Goal: Task Accomplishment & Management: Manage account settings

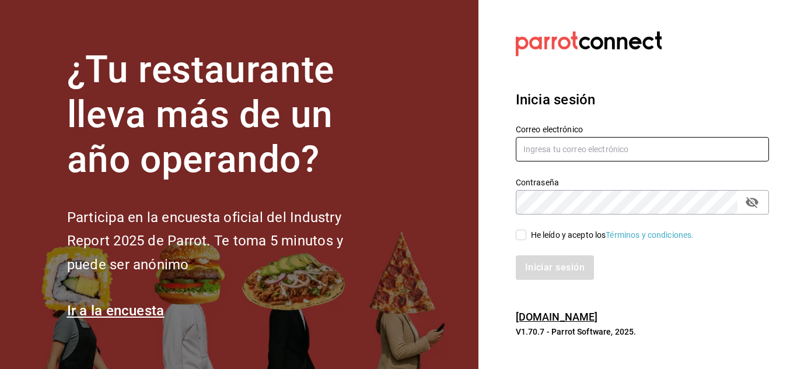
type input "gustavo.barrera012@gmail.com"
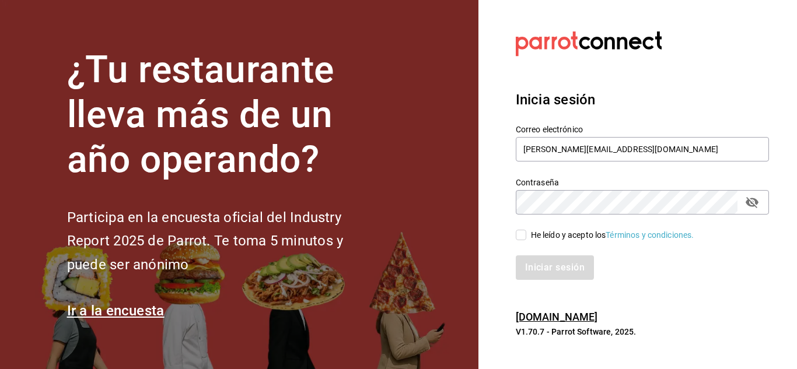
click at [524, 234] on input "He leído y acepto los Términos y condiciones." at bounding box center [521, 235] width 10 height 10
checkbox input "true"
click at [546, 270] on button "Iniciar sesión" at bounding box center [555, 267] width 79 height 24
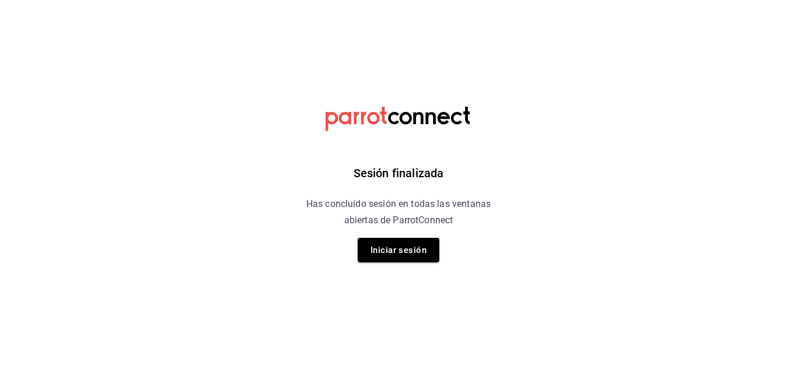
click at [398, 264] on div "Sesión finalizada Has concluido sesión en todas las ventanas abiertas de Parrot…" at bounding box center [398, 184] width 295 height 369
click at [388, 246] on button "Iniciar sesión" at bounding box center [399, 250] width 82 height 24
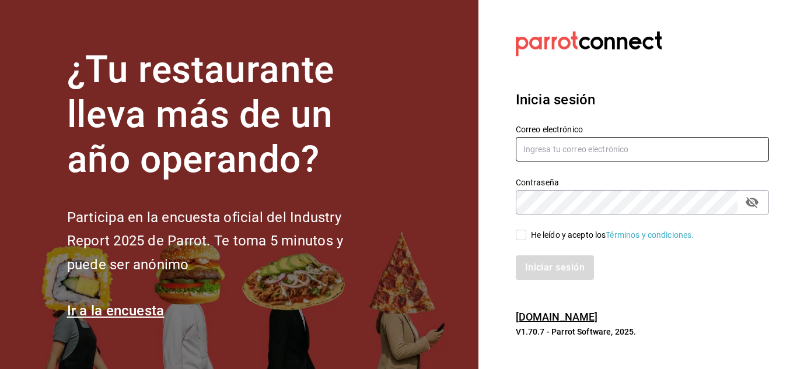
type input "gustavo.barrera012@gmail.com"
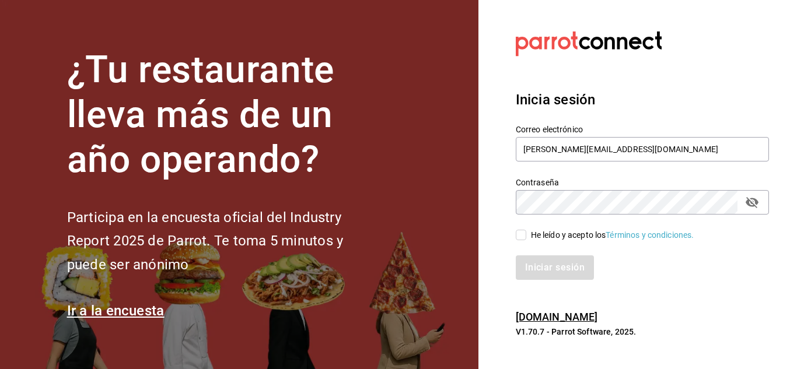
click at [521, 235] on input "He leído y acepto los Términos y condiciones." at bounding box center [521, 235] width 10 height 10
checkbox input "true"
click at [548, 270] on button "Iniciar sesión" at bounding box center [555, 267] width 79 height 24
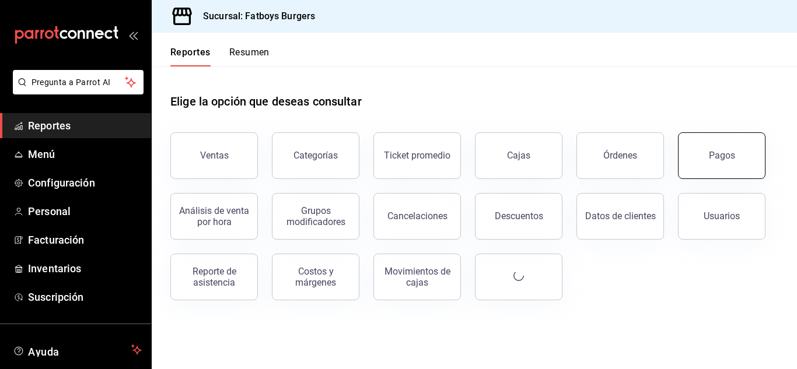
click at [711, 167] on button "Pagos" at bounding box center [721, 155] width 87 height 47
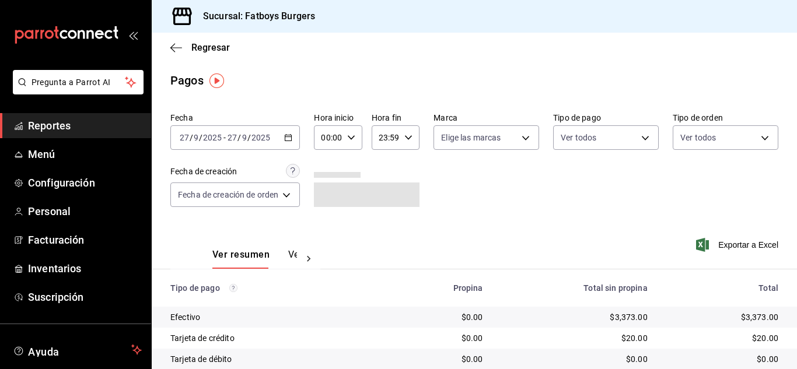
click at [307, 257] on icon at bounding box center [309, 259] width 12 height 12
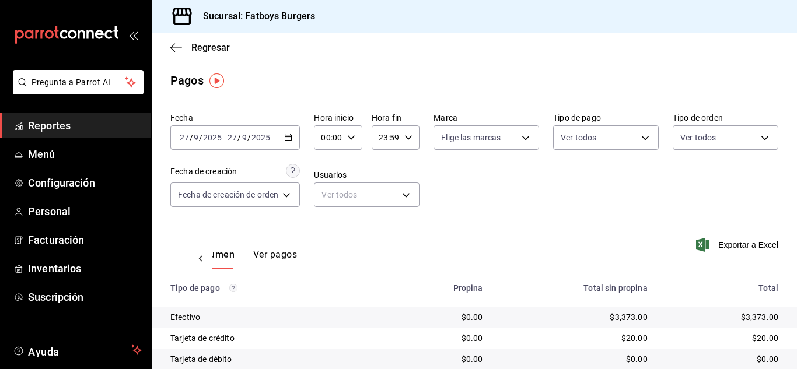
click at [276, 256] on button "Ver pagos" at bounding box center [275, 259] width 44 height 20
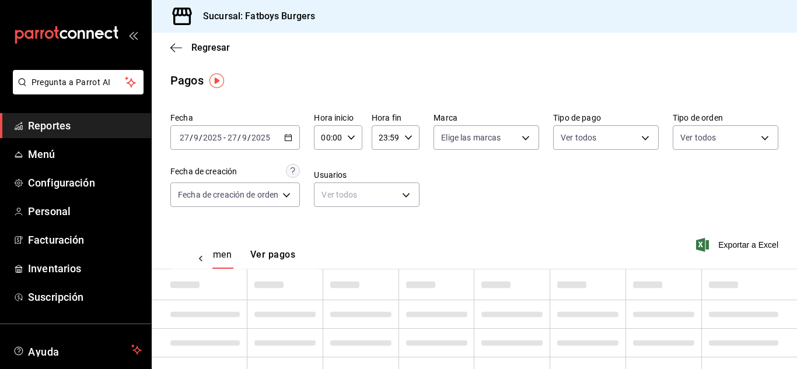
scroll to position [0, 34]
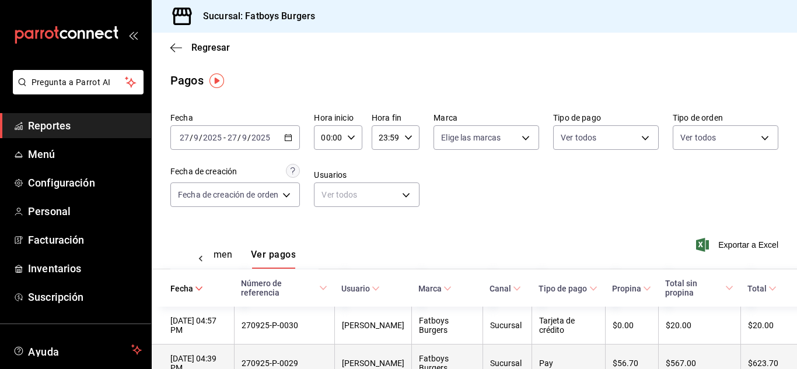
click at [514, 194] on div "Fecha [DATE] [DATE] - [DATE] [DATE] Hora inicio 00:00 Hora inicio Hora fin 23:5…" at bounding box center [474, 164] width 608 height 113
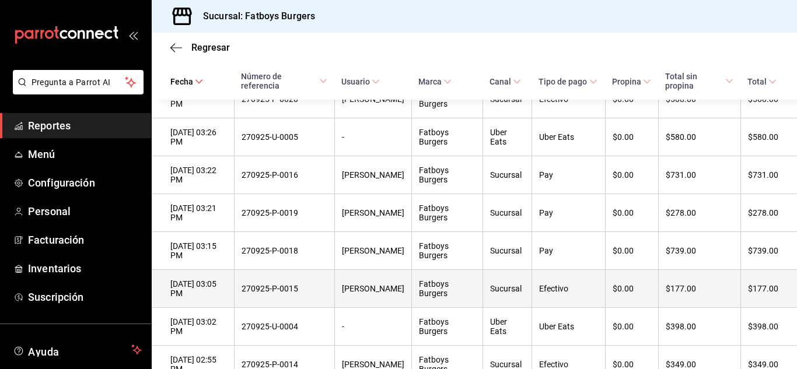
scroll to position [610, 0]
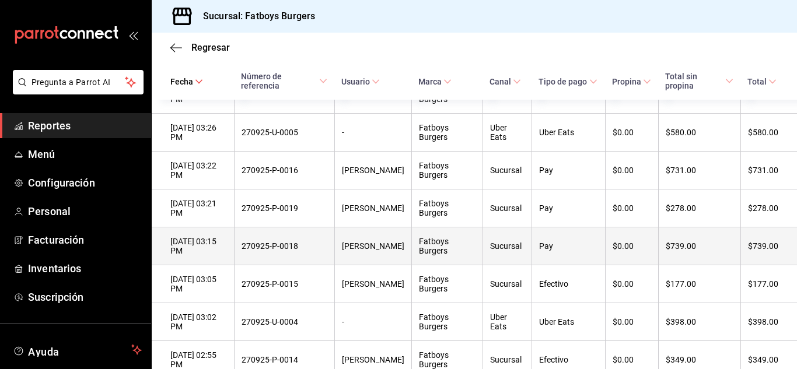
click at [227, 255] on div "[DATE] 03:15 PM" at bounding box center [198, 246] width 57 height 19
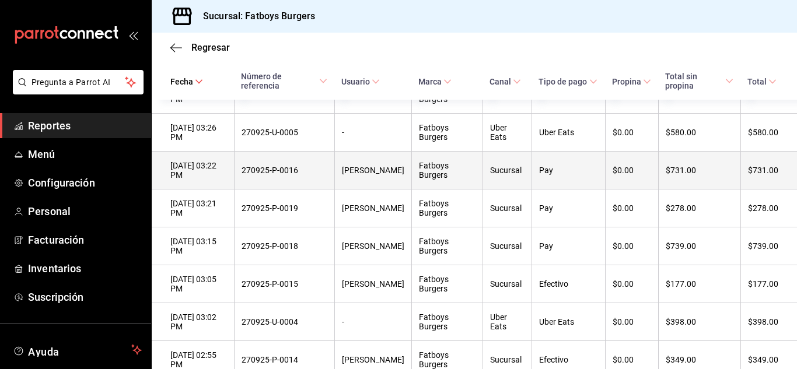
click at [299, 175] on div "270925-P-0016" at bounding box center [283, 170] width 85 height 9
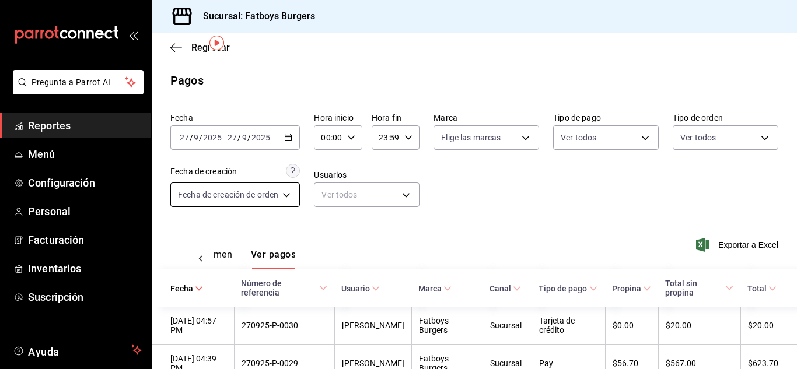
scroll to position [38, 0]
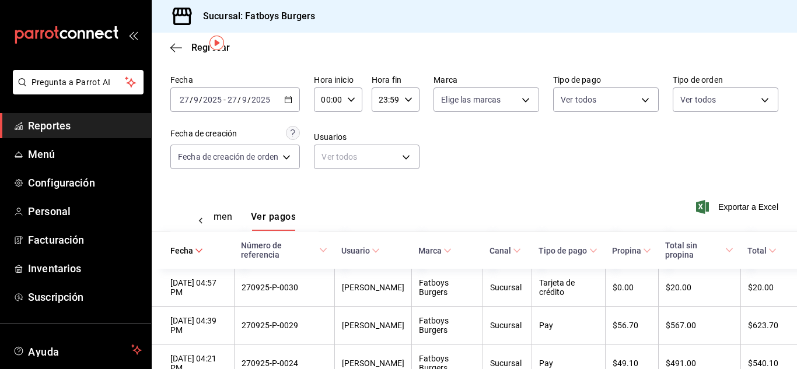
click at [174, 54] on div "Regresar" at bounding box center [474, 48] width 645 height 30
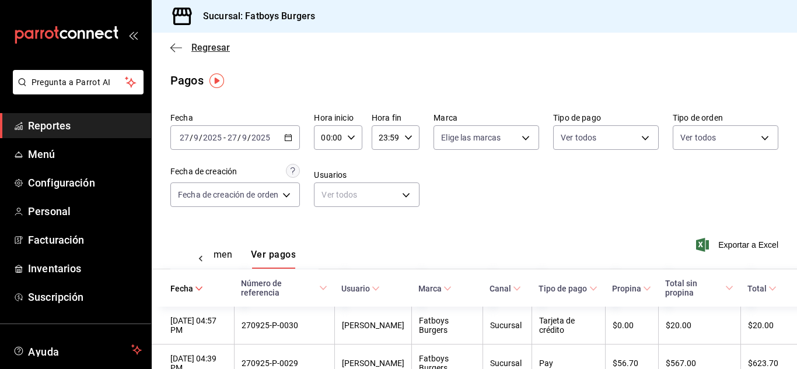
click at [196, 43] on span "Regresar" at bounding box center [210, 47] width 38 height 11
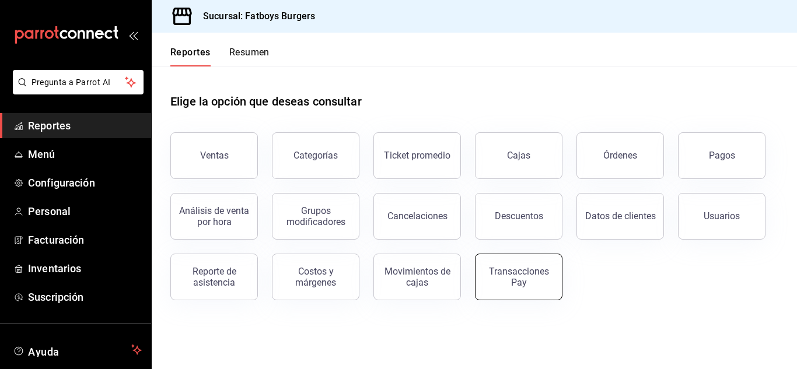
click at [496, 282] on div "Transacciones Pay" at bounding box center [518, 277] width 72 height 22
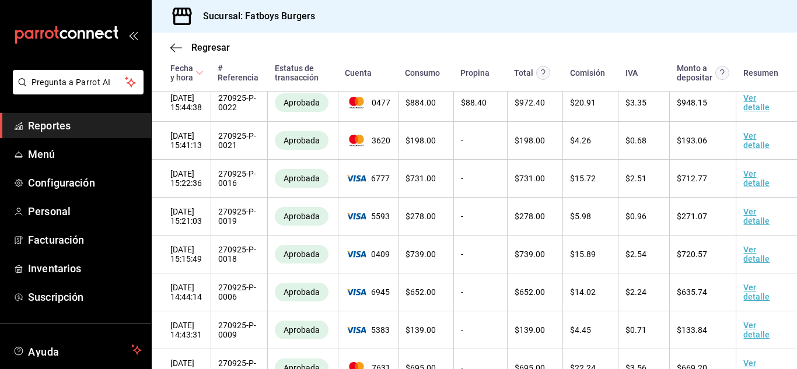
scroll to position [439, 0]
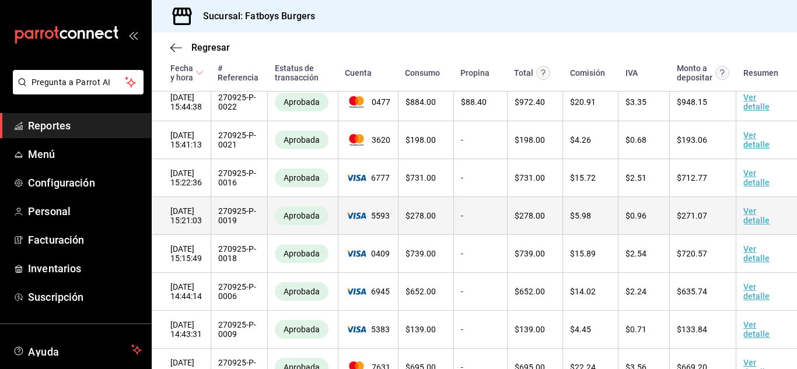
click at [745, 225] on link "Ver detalle" at bounding box center [756, 215] width 26 height 19
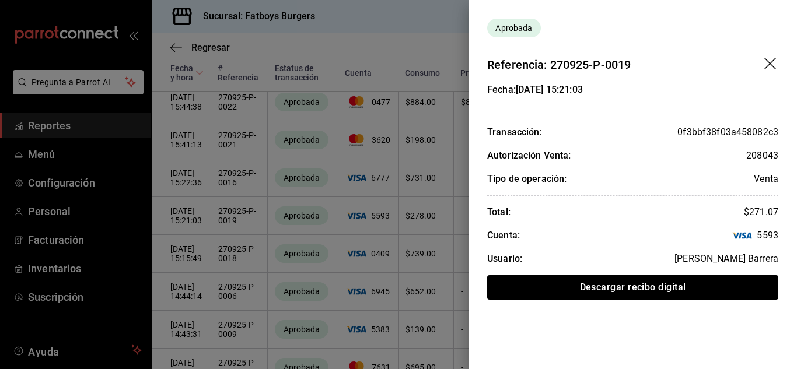
click at [771, 64] on icon "drag" at bounding box center [770, 64] width 12 height 12
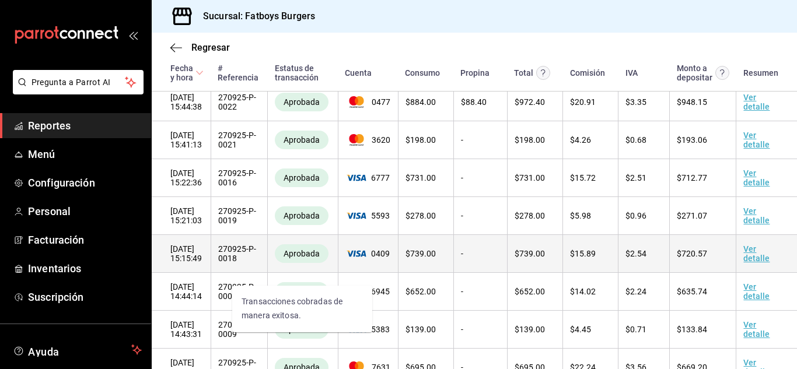
click at [314, 258] on span "Aprobada" at bounding box center [301, 253] width 45 height 9
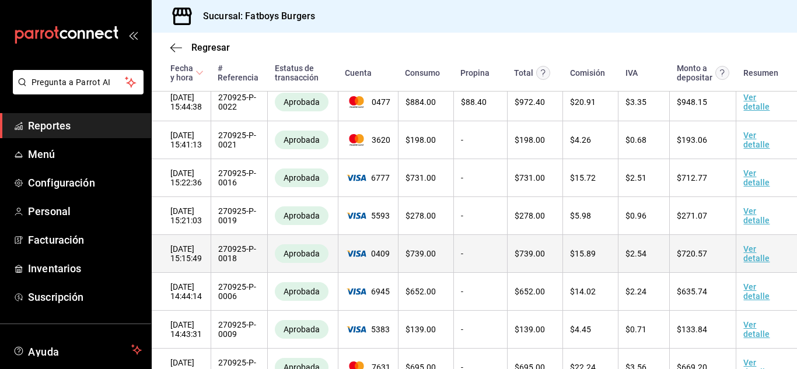
click at [744, 261] on link "Ver detalle" at bounding box center [756, 253] width 26 height 19
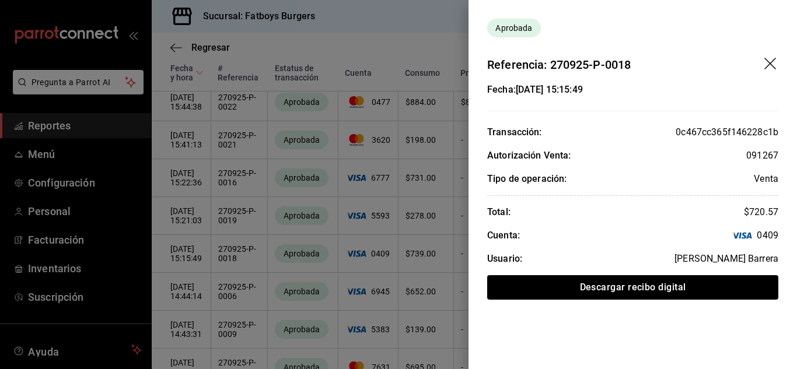
click at [768, 60] on icon "drag" at bounding box center [771, 65] width 14 height 14
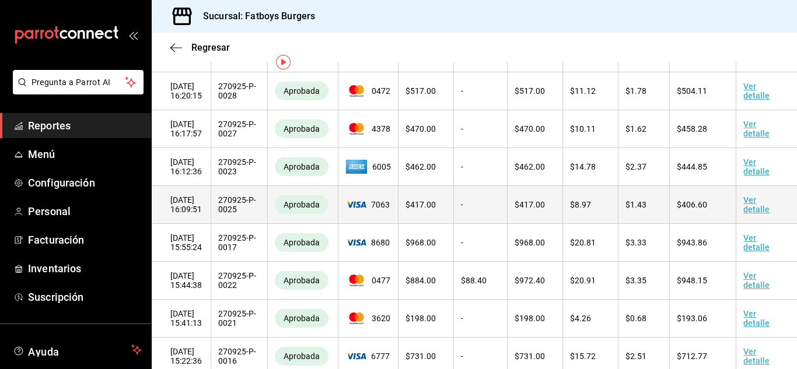
scroll to position [0, 0]
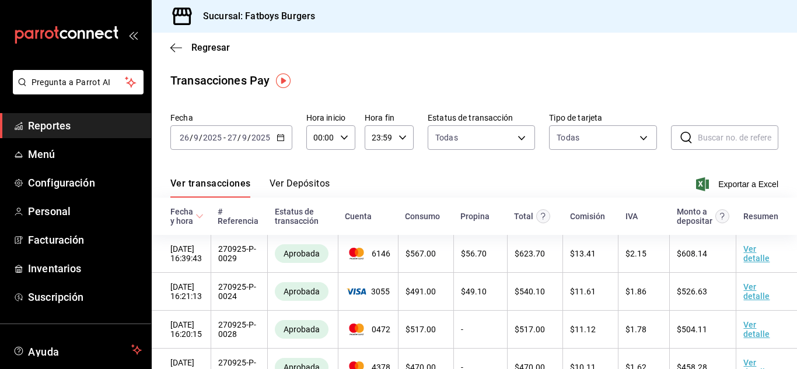
click at [311, 184] on button "Ver Depósitos" at bounding box center [299, 188] width 61 height 20
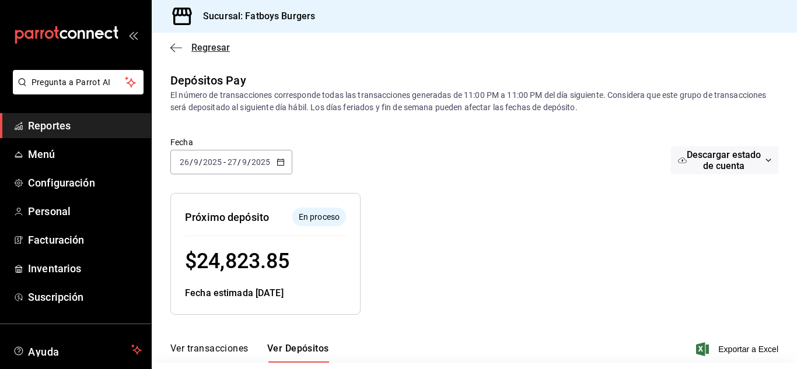
click at [179, 47] on icon "button" at bounding box center [176, 47] width 12 height 1
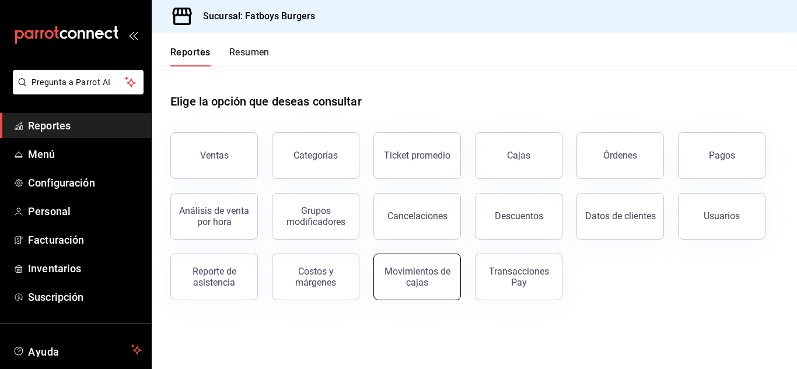
click at [400, 281] on div "Movimientos de cajas" at bounding box center [417, 277] width 72 height 22
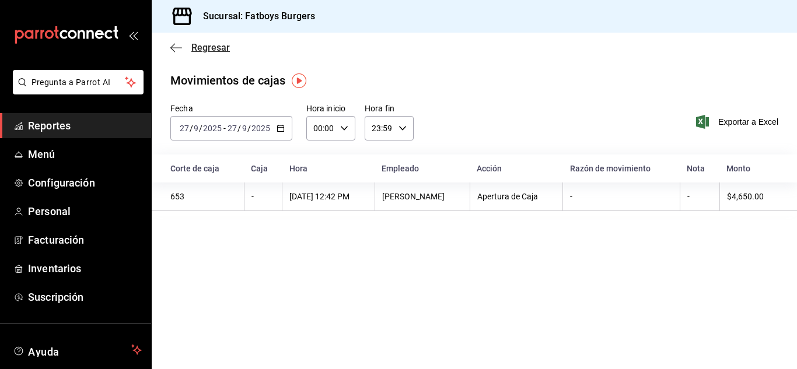
click at [177, 48] on icon "button" at bounding box center [176, 48] width 12 height 10
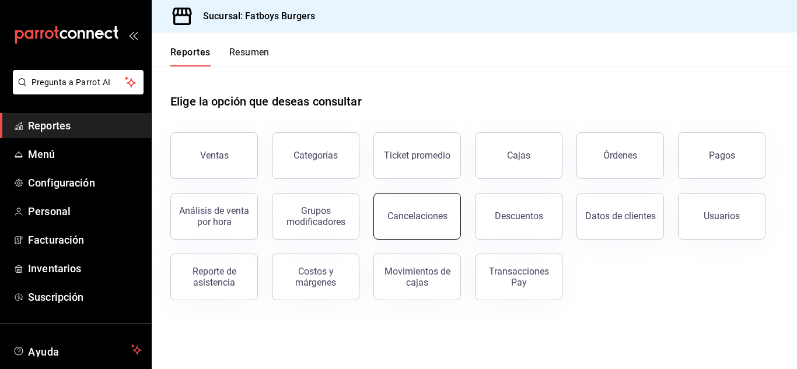
click at [405, 216] on div "Cancelaciones" at bounding box center [417, 216] width 60 height 11
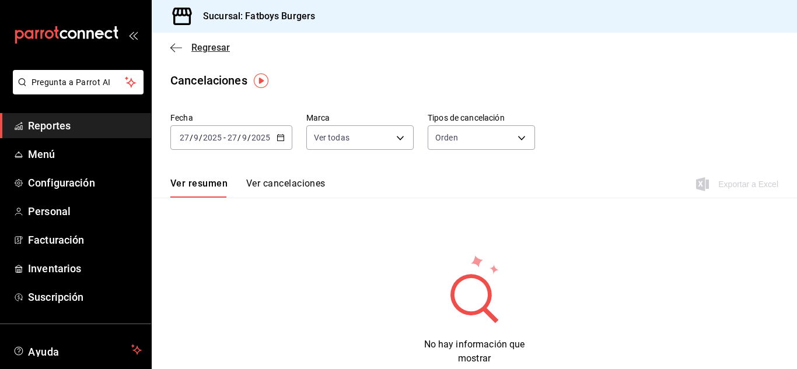
click at [172, 52] on icon "button" at bounding box center [176, 48] width 12 height 10
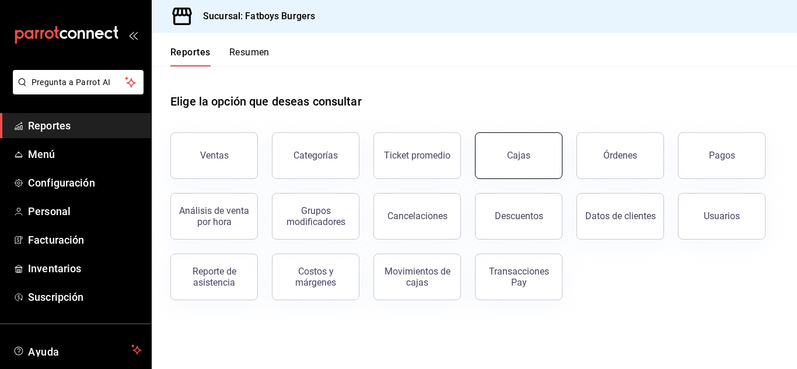
click at [530, 146] on link "Cajas" at bounding box center [518, 155] width 87 height 47
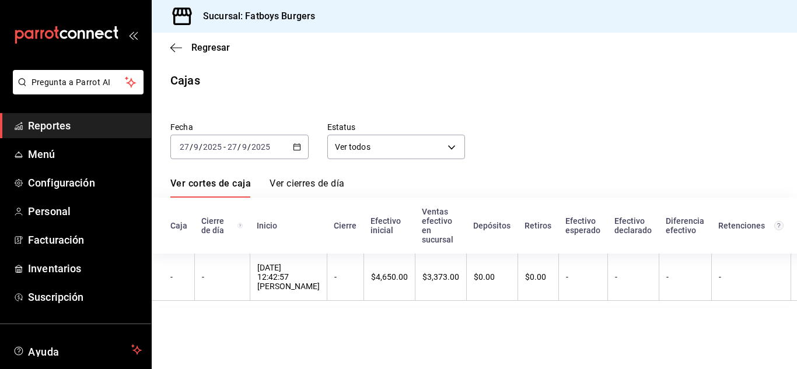
click at [170, 51] on div "Regresar" at bounding box center [474, 48] width 645 height 30
click at [176, 50] on icon "button" at bounding box center [176, 48] width 12 height 10
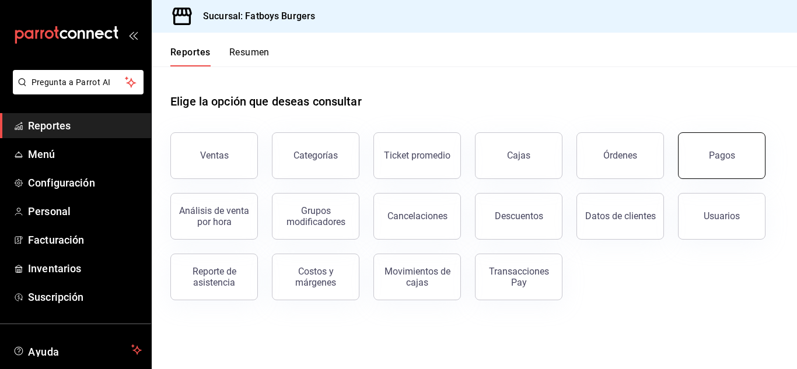
click at [706, 152] on button "Pagos" at bounding box center [721, 155] width 87 height 47
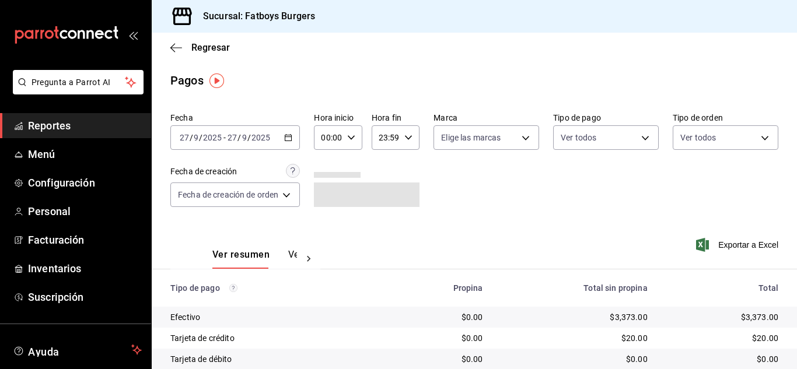
click at [306, 255] on icon at bounding box center [309, 259] width 12 height 12
click at [275, 251] on button "Ver pagos" at bounding box center [275, 259] width 44 height 20
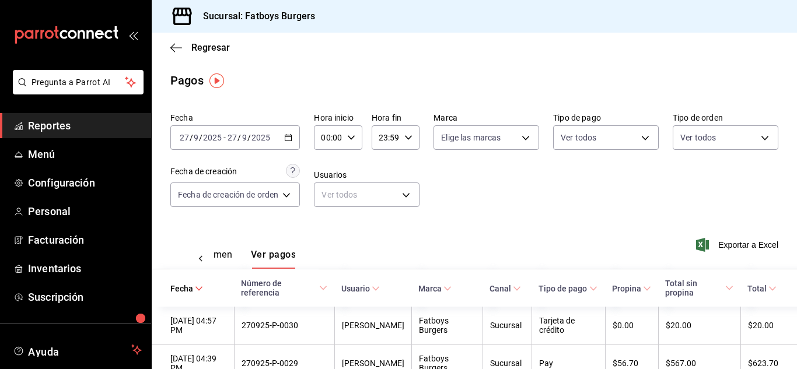
scroll to position [71, 0]
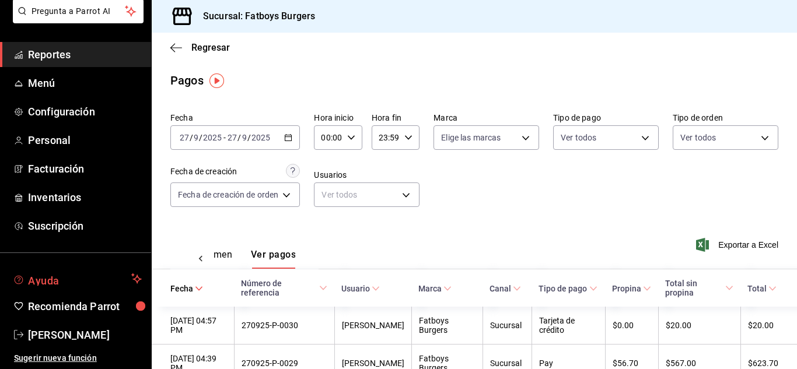
click at [109, 275] on span "Ayuda" at bounding box center [77, 279] width 99 height 14
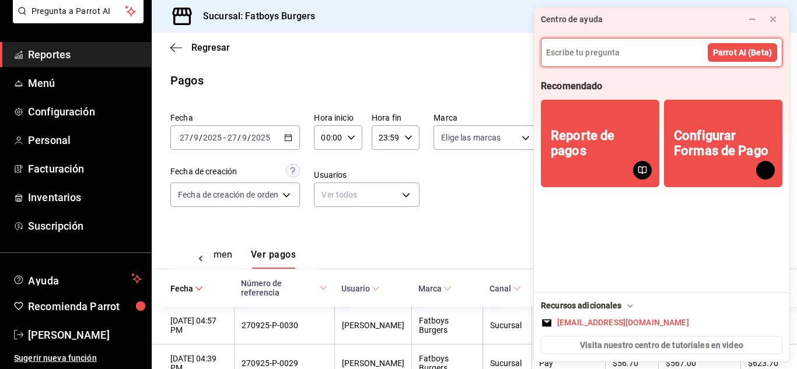
scroll to position [110, 0]
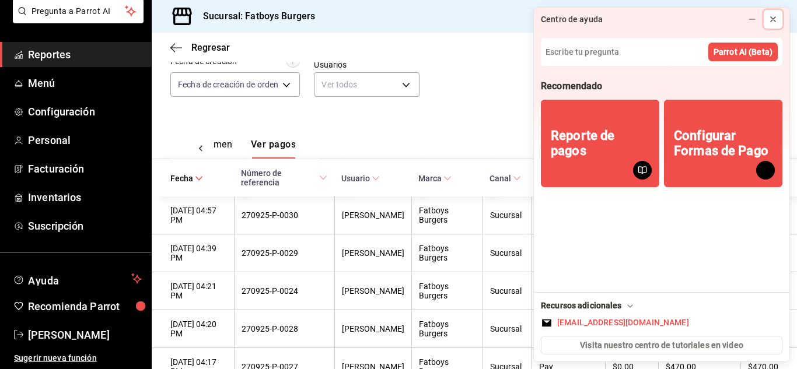
click at [773, 20] on icon at bounding box center [772, 19] width 9 height 9
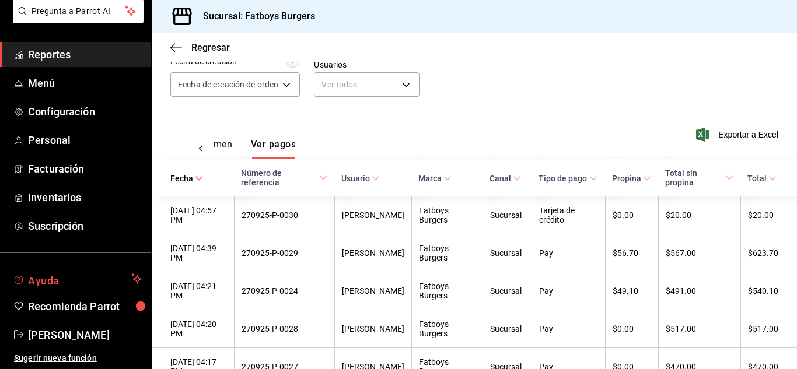
click at [70, 272] on span "Ayuda" at bounding box center [77, 279] width 99 height 14
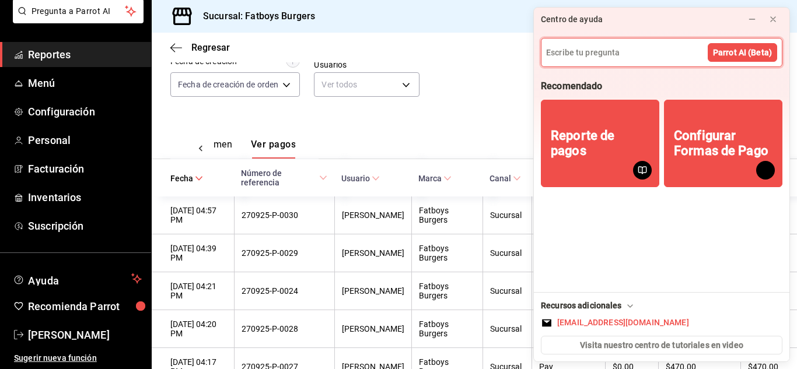
click at [611, 304] on div "Recursos adicionales" at bounding box center [588, 306] width 95 height 12
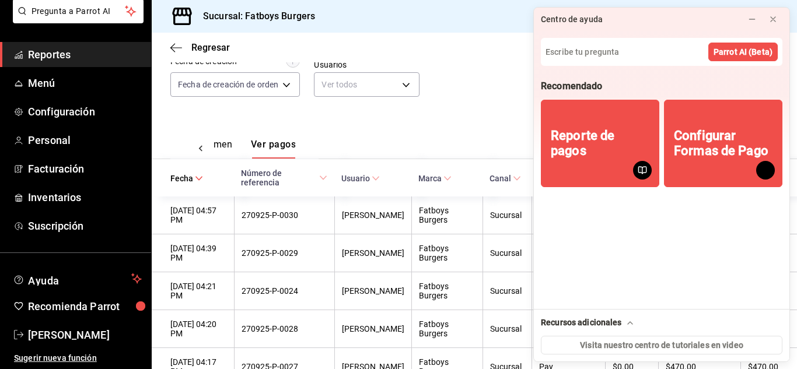
click at [612, 321] on div "Recursos adicionales" at bounding box center [588, 323] width 95 height 12
click at [776, 17] on icon at bounding box center [772, 19] width 9 height 9
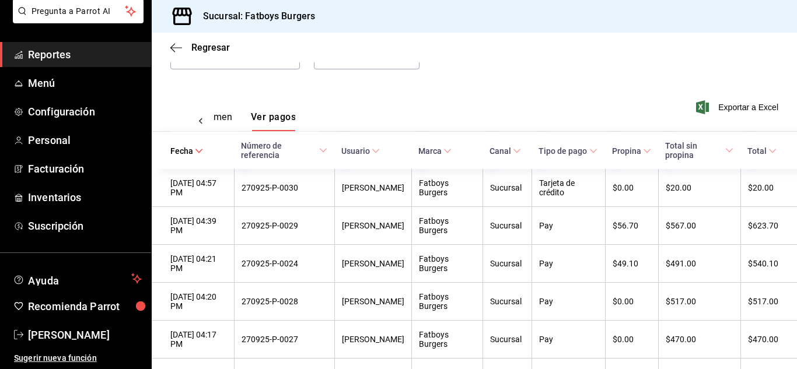
scroll to position [138, 0]
click at [38, 85] on span "Menú" at bounding box center [85, 83] width 114 height 16
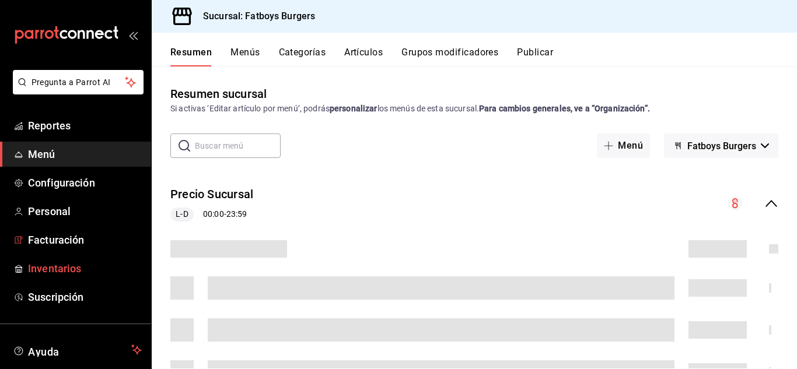
click at [57, 268] on span "Inventarios" at bounding box center [85, 269] width 114 height 16
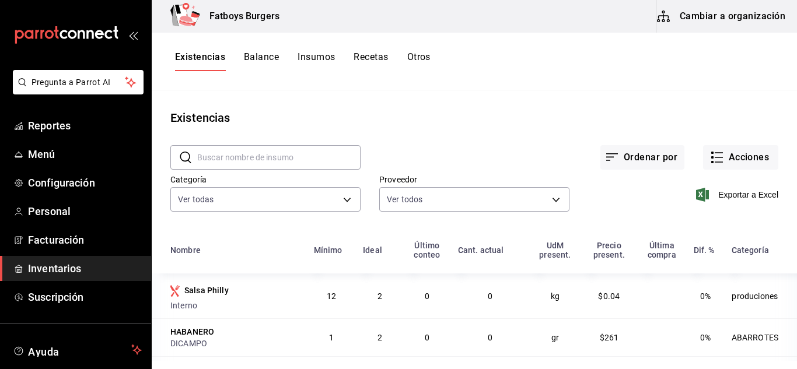
click at [316, 61] on button "Insumos" at bounding box center [315, 61] width 37 height 20
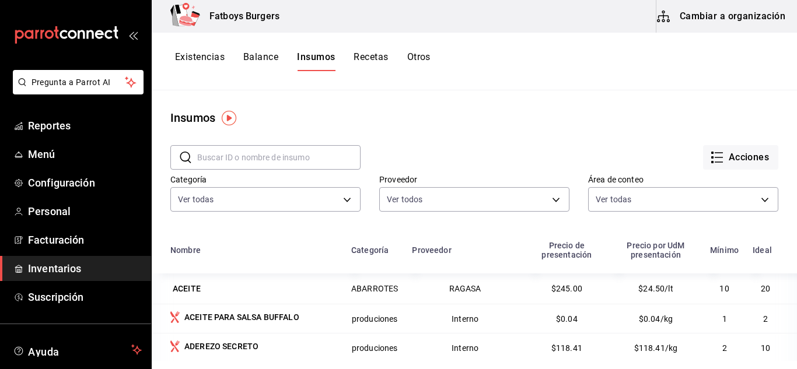
click at [252, 154] on input "text" at bounding box center [278, 157] width 163 height 23
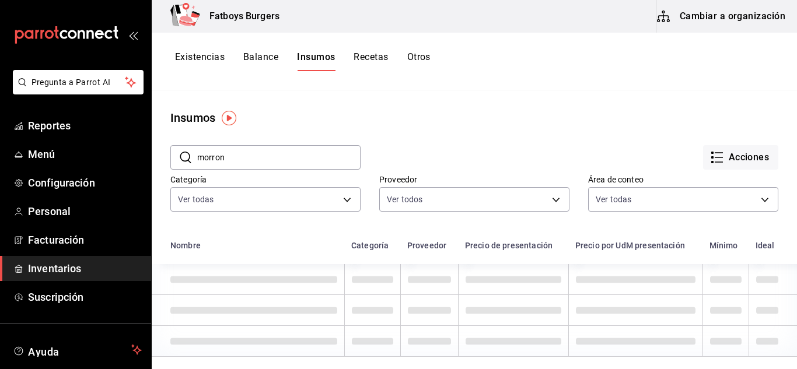
type input "morron"
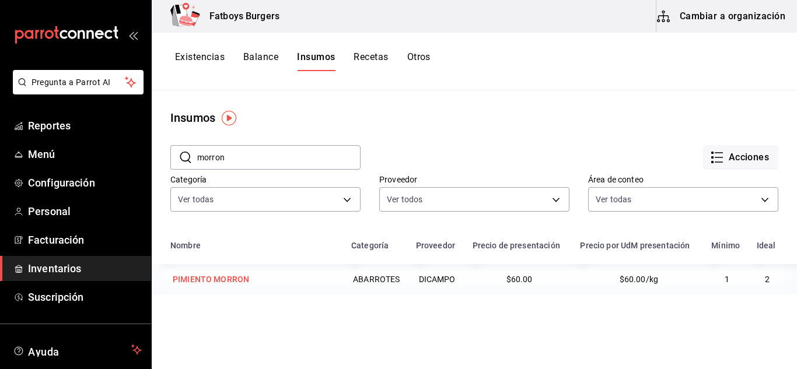
click at [236, 279] on div "PIMIENTO MORRON" at bounding box center [211, 280] width 76 height 12
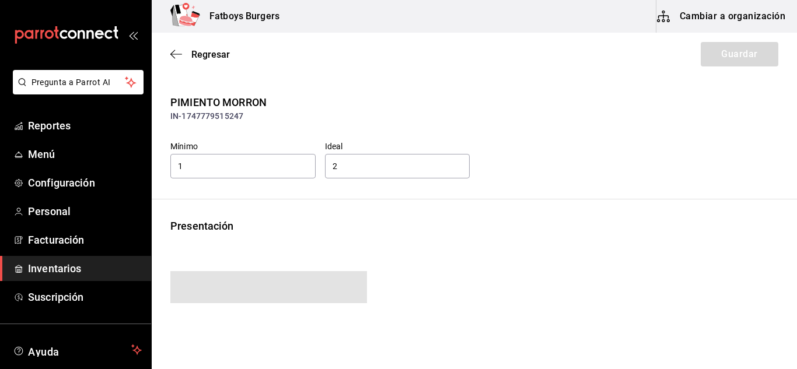
type input "60.00"
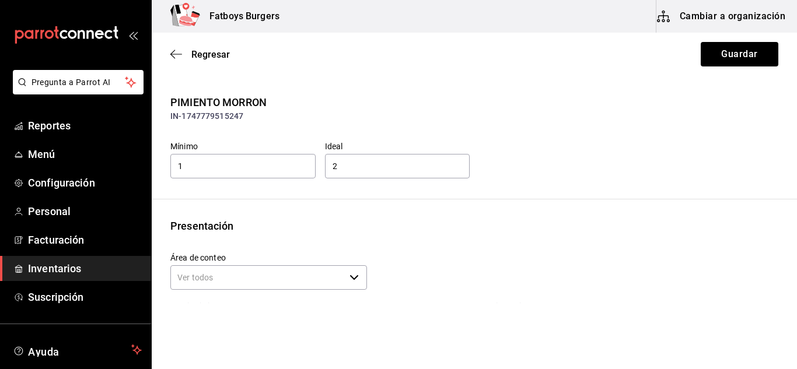
click at [719, 21] on button "Cambiar a organización" at bounding box center [721, 16] width 131 height 33
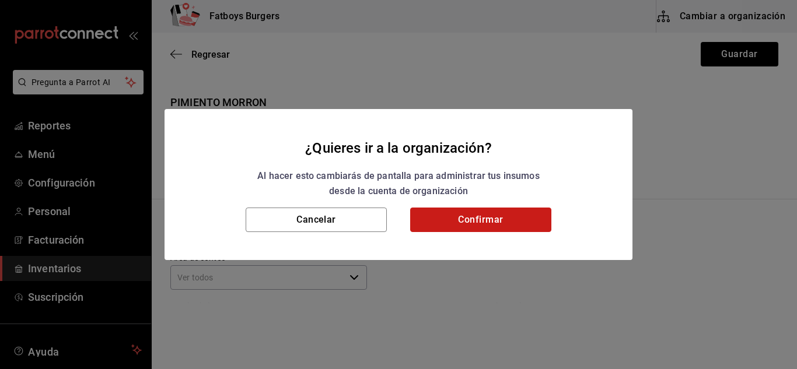
click at [475, 212] on button "Confirmar" at bounding box center [480, 220] width 141 height 24
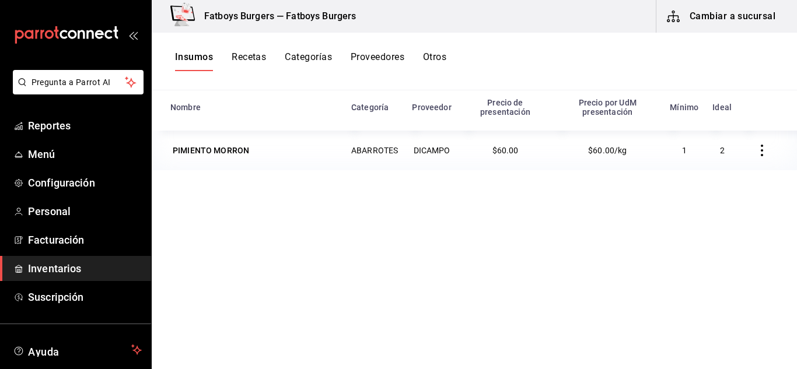
scroll to position [143, 0]
click at [217, 157] on div "PIMIENTO MORRON" at bounding box center [210, 150] width 81 height 16
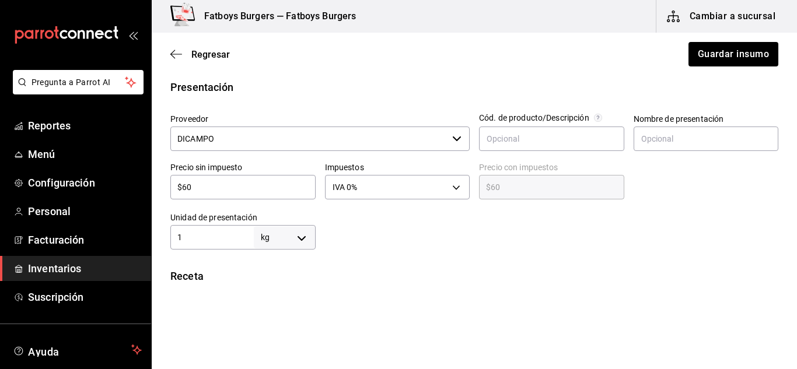
scroll to position [236, 0]
drag, startPoint x: 213, startPoint y: 184, endPoint x: 137, endPoint y: 174, distance: 77.1
click at [137, 174] on div "Pregunta a Parrot AI Reportes Menú Configuración Personal Facturación Inventari…" at bounding box center [398, 151] width 797 height 303
type input "$8"
type input "$8.00"
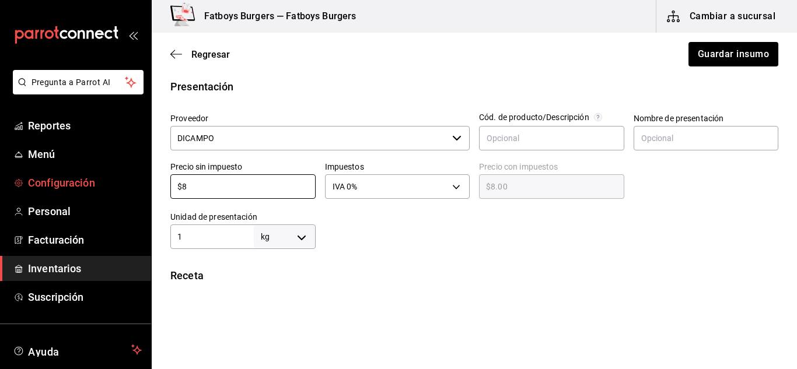
type input "$86"
type input "$86.00"
type input "$8"
type input "$8.00"
type input "$85"
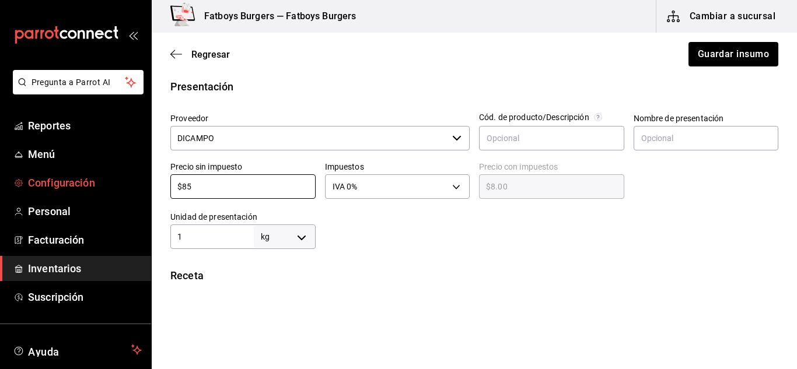
type input "$85.00"
type input "$85"
click at [697, 45] on button "Guardar insumo" at bounding box center [732, 54] width 91 height 24
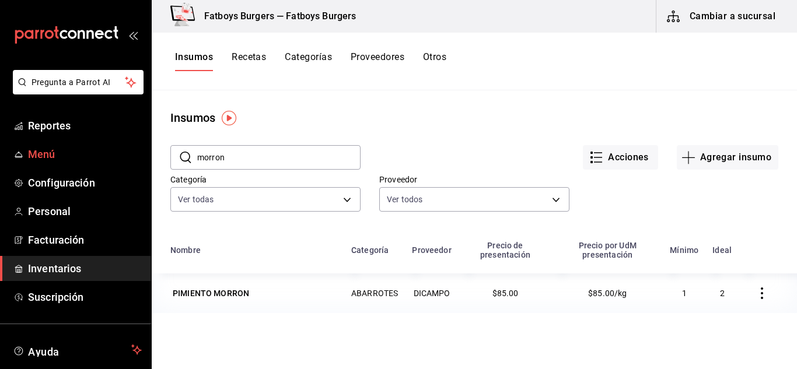
drag, startPoint x: 250, startPoint y: 155, endPoint x: 65, endPoint y: 159, distance: 184.9
click at [83, 131] on div "Pregunta a Parrot AI Reportes Menú Configuración Personal Facturación Inventari…" at bounding box center [398, 180] width 797 height 361
type input "cebolla"
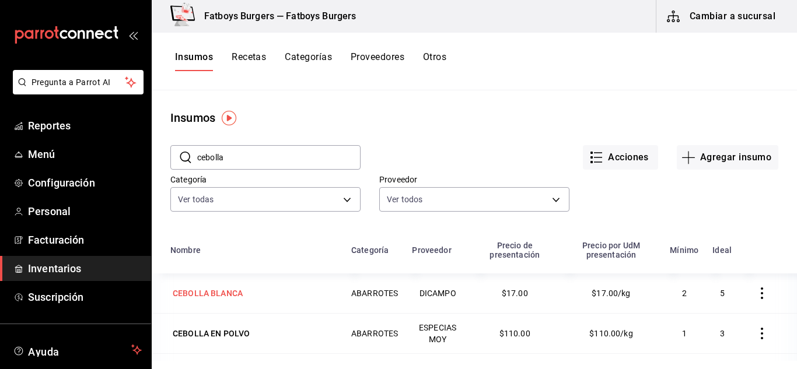
click at [233, 292] on div "CEBOLLA BLANCA" at bounding box center [208, 294] width 70 height 12
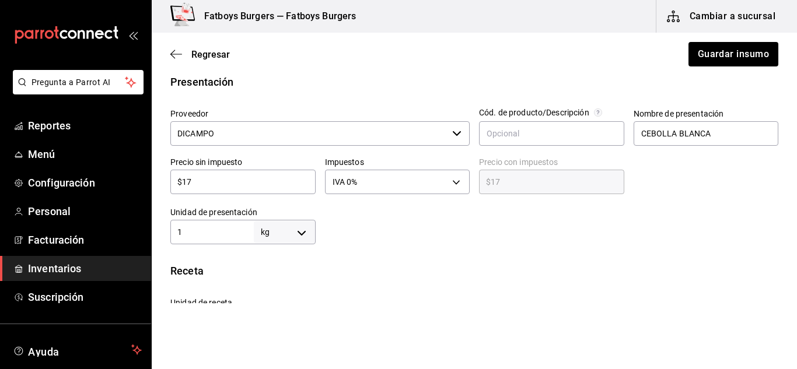
scroll to position [239, 0]
click at [230, 181] on input "$17" at bounding box center [242, 183] width 145 height 14
type input "$1"
type input "$1.00"
type input "$188"
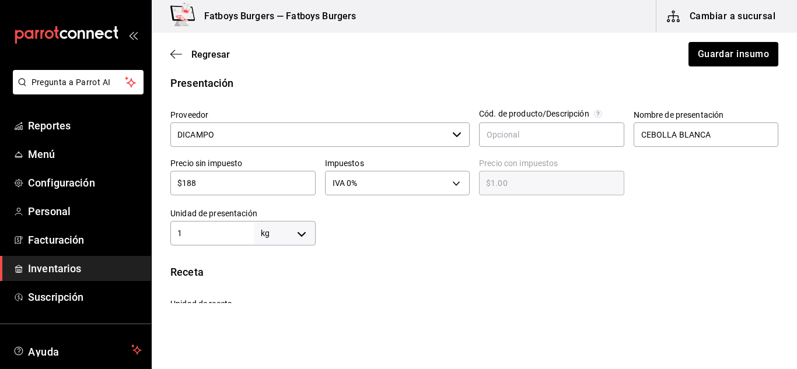
type input "$188.00"
type input "$18"
type input "$18.00"
type input "$18"
click at [715, 52] on button "Guardar insumo" at bounding box center [732, 54] width 91 height 24
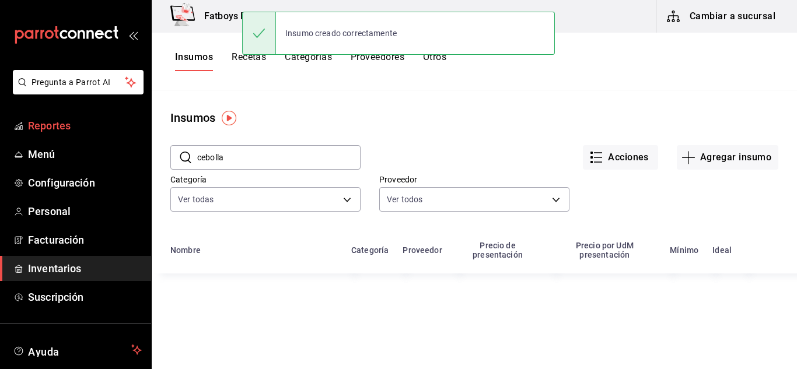
click at [132, 136] on div "Pregunta a Parrot AI Reportes Menú Configuración Personal Facturación Inventari…" at bounding box center [398, 180] width 797 height 361
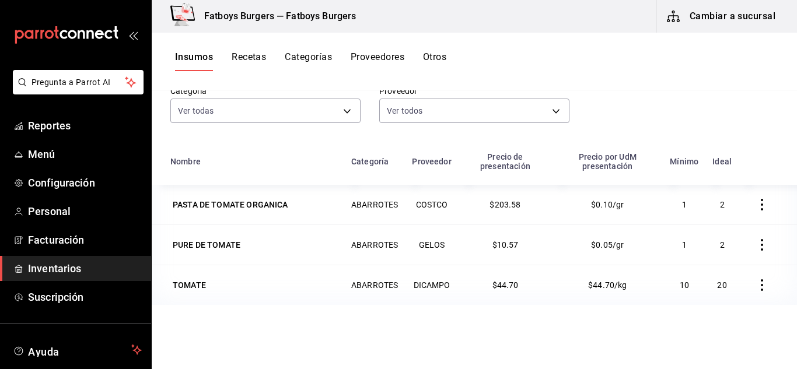
scroll to position [90, 0]
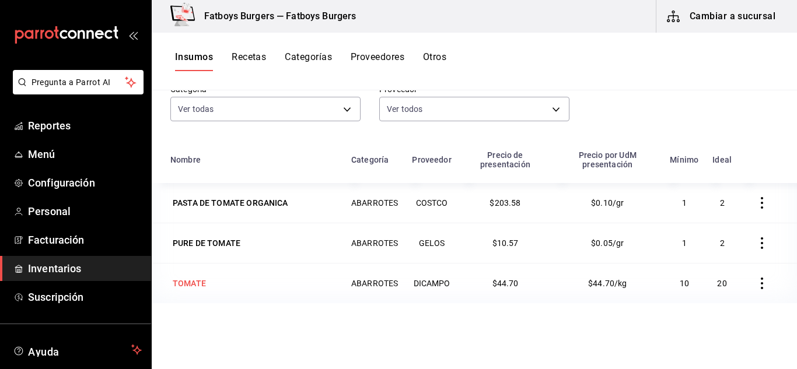
type input "tomate"
click at [191, 290] on div "TOMATE" at bounding box center [189, 283] width 38 height 16
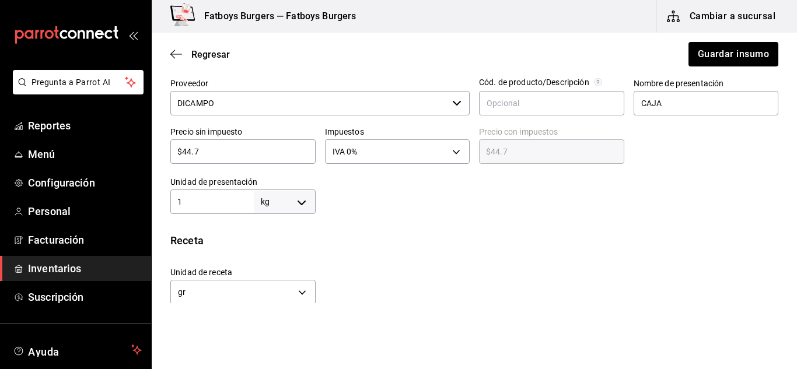
scroll to position [271, 0]
click at [758, 45] on button "Guardar insumo" at bounding box center [732, 54] width 91 height 24
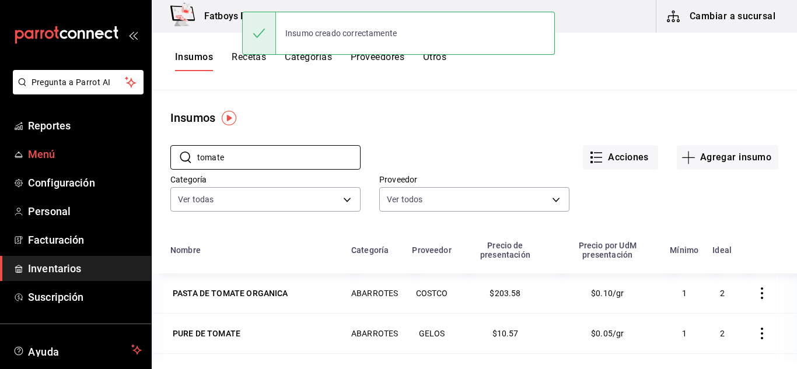
click at [115, 150] on div "Pregunta a Parrot AI Reportes Menú Configuración Personal Facturación Inventari…" at bounding box center [398, 180] width 797 height 361
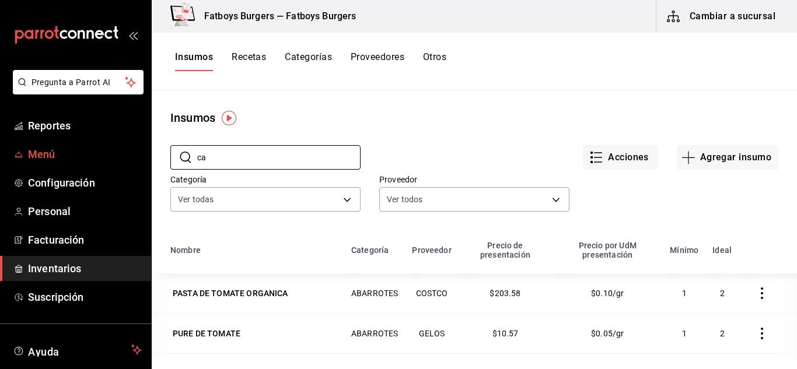
type input "c"
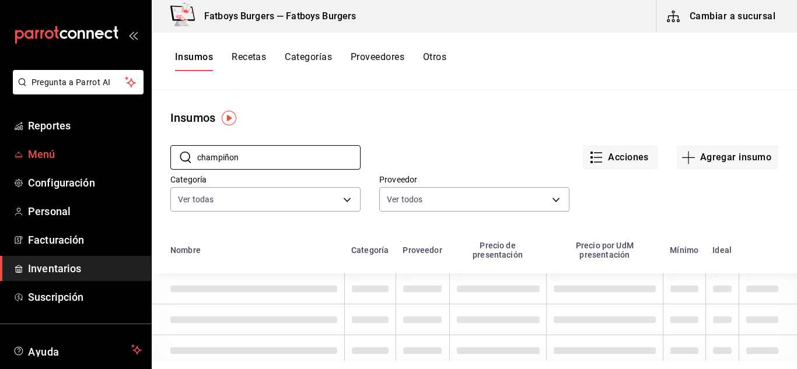
type input "champiñon"
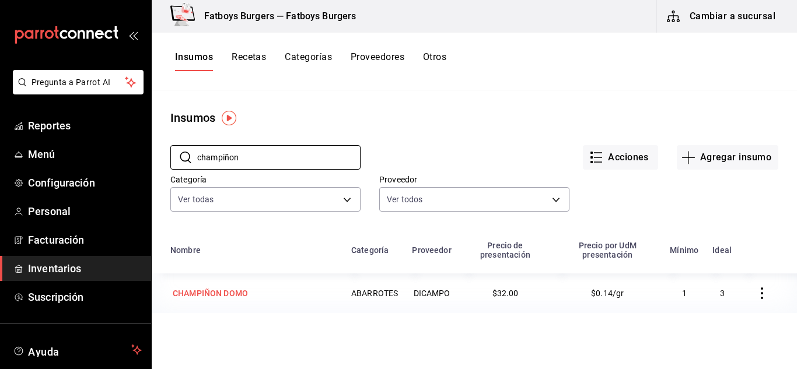
click at [230, 290] on div "CHAMPIÑON DOMO" at bounding box center [210, 294] width 75 height 12
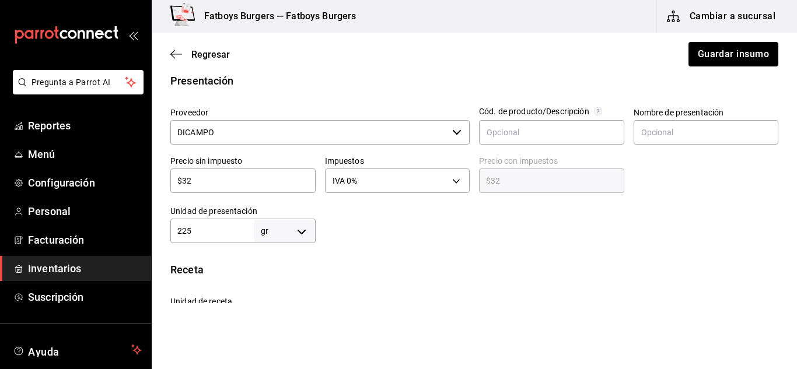
scroll to position [227, 0]
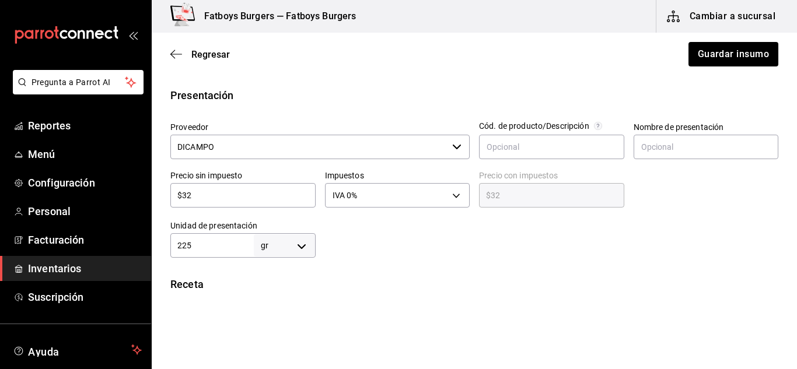
click at [229, 195] on input "$32" at bounding box center [242, 195] width 145 height 14
type input "$3"
type input "$3.00"
type input "$35"
type input "$35.00"
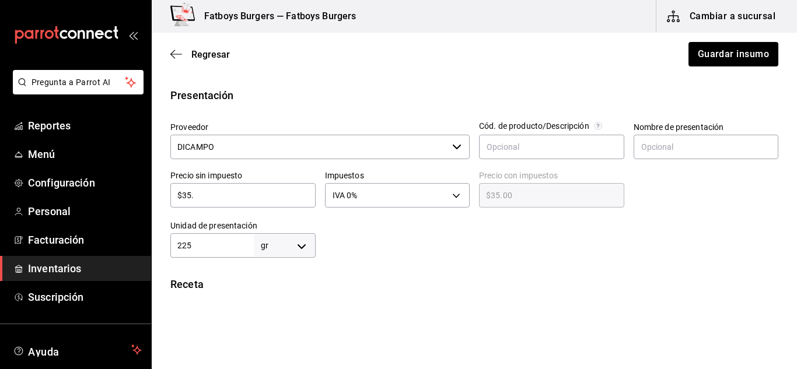
type input "$35.2"
type input "$35.20"
type input "$35.2"
click at [694, 69] on div "Regresar Guardar insumo" at bounding box center [474, 54] width 645 height 43
click at [708, 58] on button "Guardar insumo" at bounding box center [732, 54] width 91 height 24
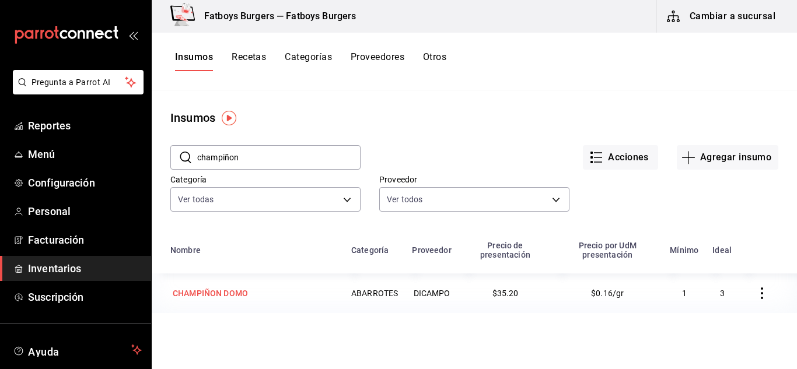
click at [222, 301] on div "CHAMPIÑON DOMO" at bounding box center [210, 293] width 80 height 16
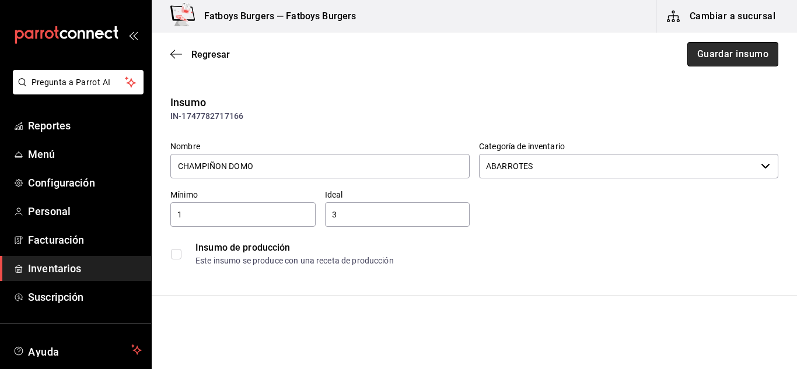
click at [726, 58] on button "Guardar insumo" at bounding box center [732, 54] width 91 height 24
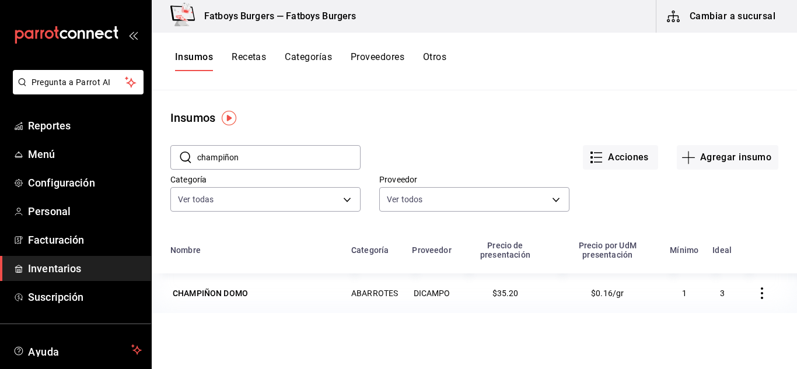
click at [250, 56] on button "Recetas" at bounding box center [249, 61] width 34 height 20
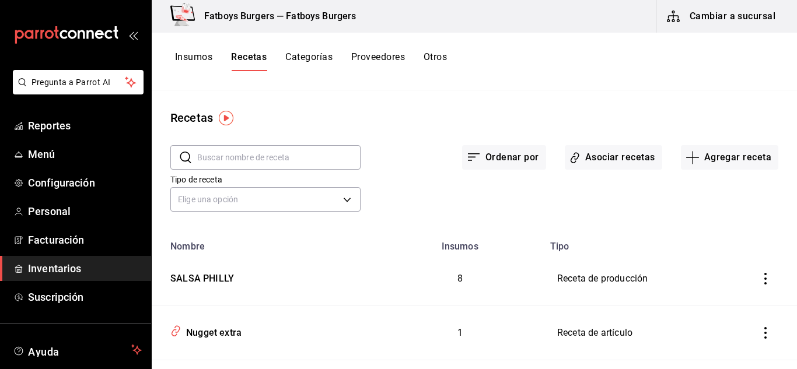
click at [257, 151] on input "text" at bounding box center [278, 157] width 163 height 23
click at [219, 156] on input "text" at bounding box center [278, 157] width 163 height 23
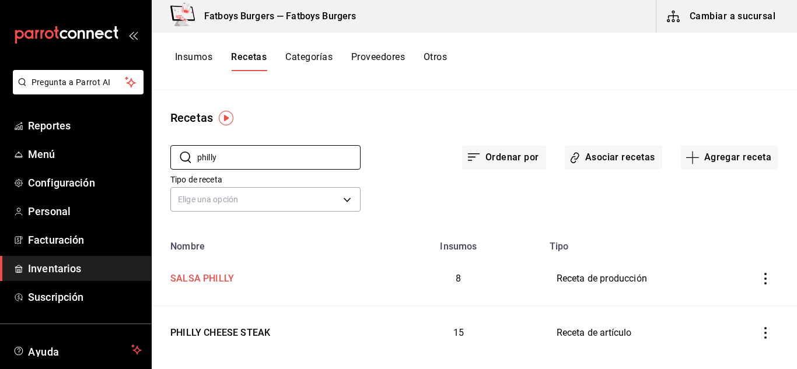
type input "philly"
click at [212, 275] on div "SALSA PHILLY" at bounding box center [200, 277] width 68 height 18
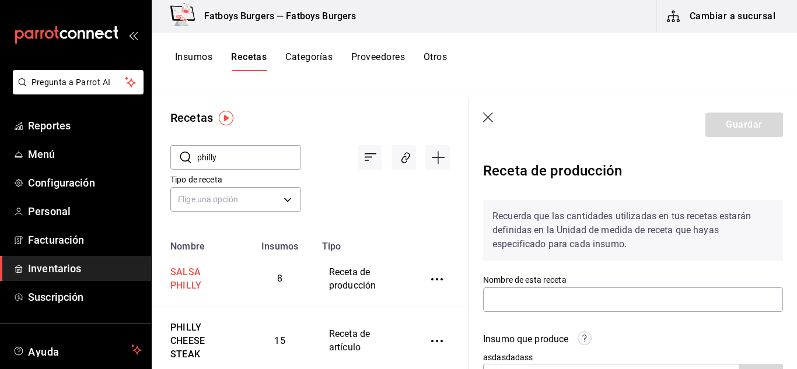
type input "SALSA PHILLY"
type input "600"
type input "2"
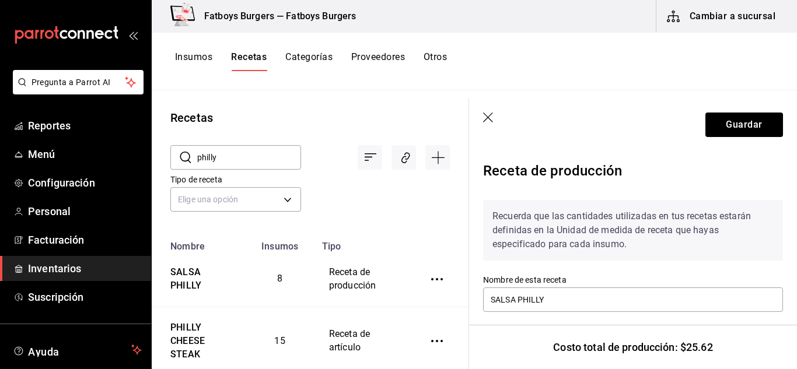
scroll to position [37, 0]
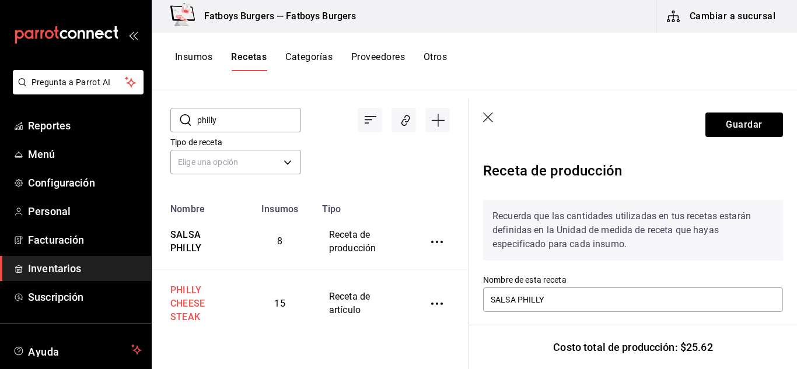
click at [193, 300] on div "PHILLY CHEESE STEAK" at bounding box center [198, 301] width 65 height 45
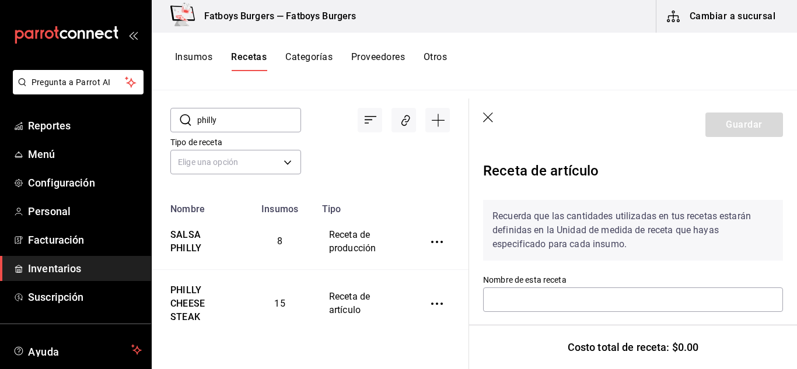
type input "PHILLY CHEESE STEAK"
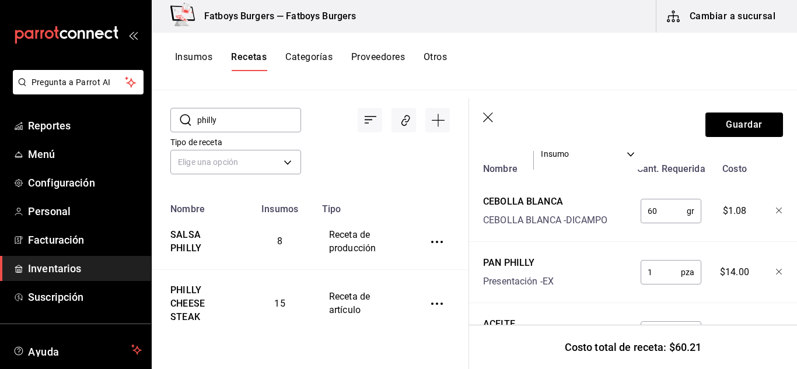
scroll to position [295, 0]
click at [716, 119] on button "Guardar" at bounding box center [744, 125] width 78 height 24
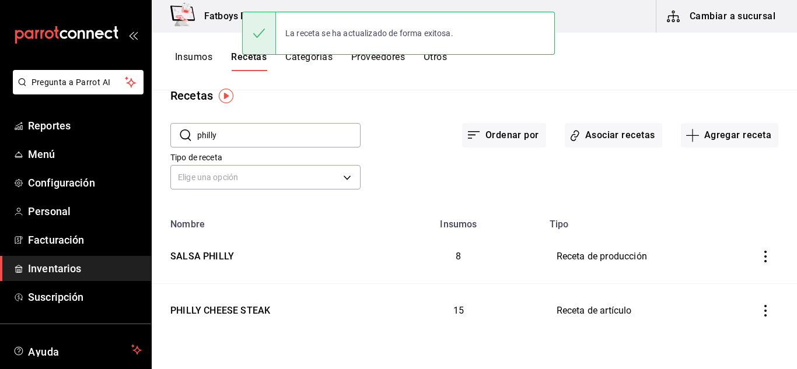
scroll to position [22, 0]
